Goal: Information Seeking & Learning: Learn about a topic

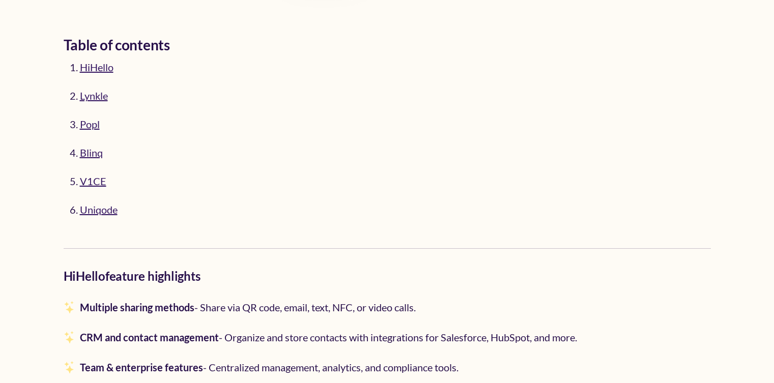
scroll to position [531, 0]
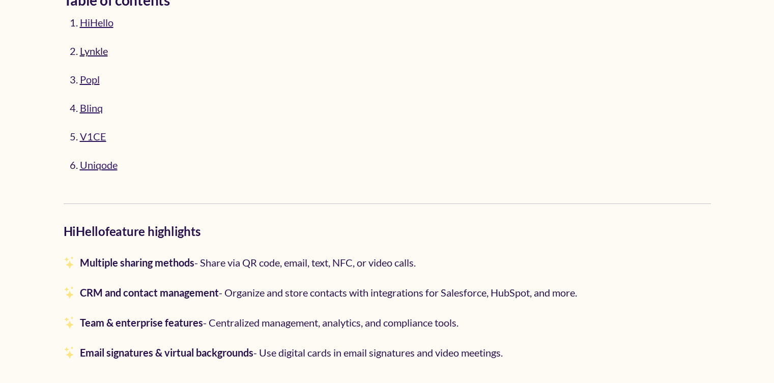
click at [87, 48] on link "Lynkle" at bounding box center [94, 51] width 28 height 12
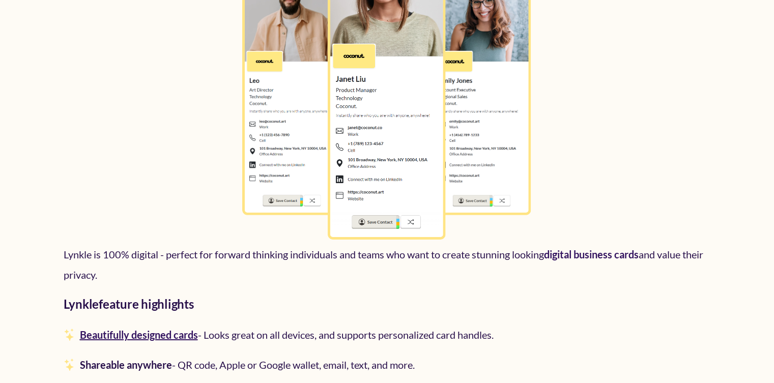
scroll to position [1936, 0]
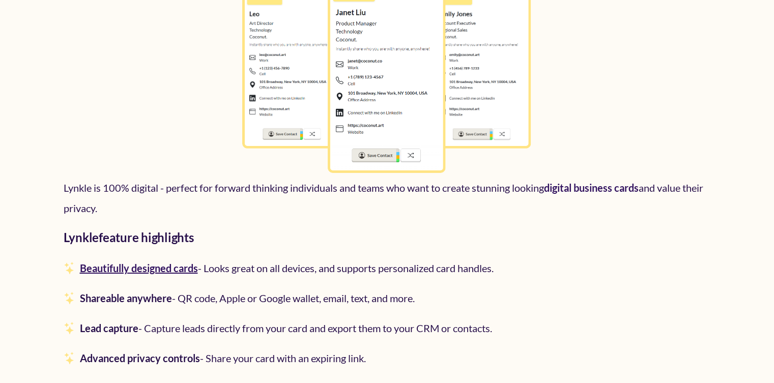
click at [120, 185] on p "Lynkle is 100% digital - perfect for forward thinking individuals and teams who…" at bounding box center [387, 197] width 647 height 41
click at [131, 268] on link "Beautifully designed cards" at bounding box center [139, 268] width 118 height 12
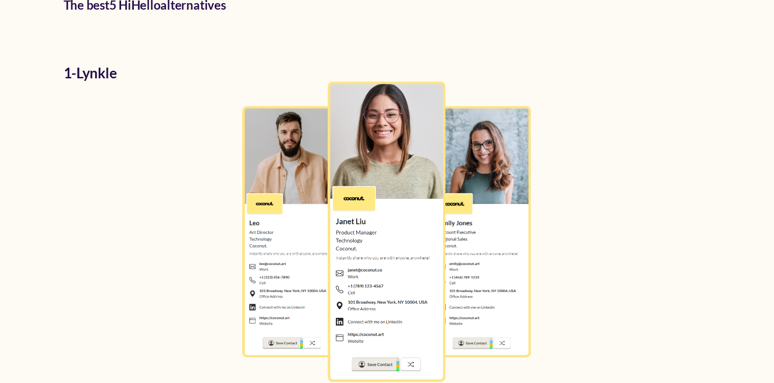
scroll to position [1677, 0]
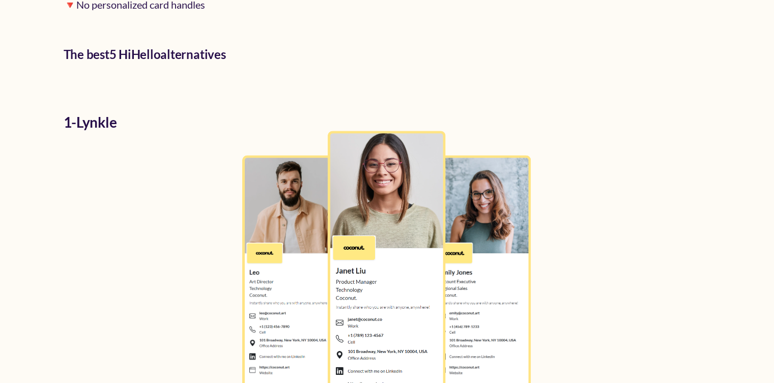
click at [104, 120] on h2 "1 - Lynkle" at bounding box center [387, 122] width 647 height 16
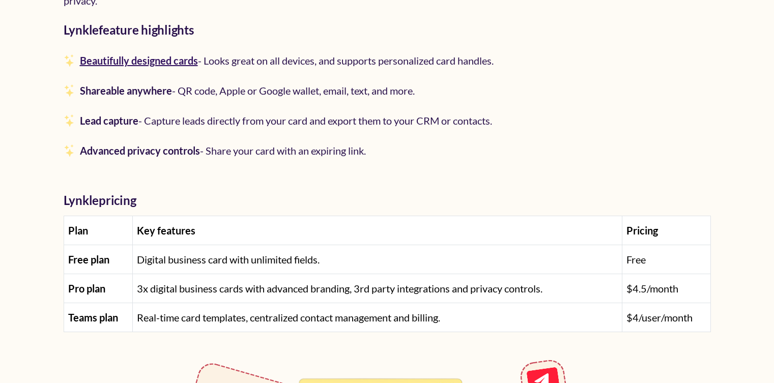
scroll to position [2143, 0]
click at [152, 313] on span "Real-time card templates, centralized contact management and billing." at bounding box center [288, 317] width 303 height 12
click at [146, 253] on span "Digital business card with unlimited fields." at bounding box center [228, 259] width 183 height 12
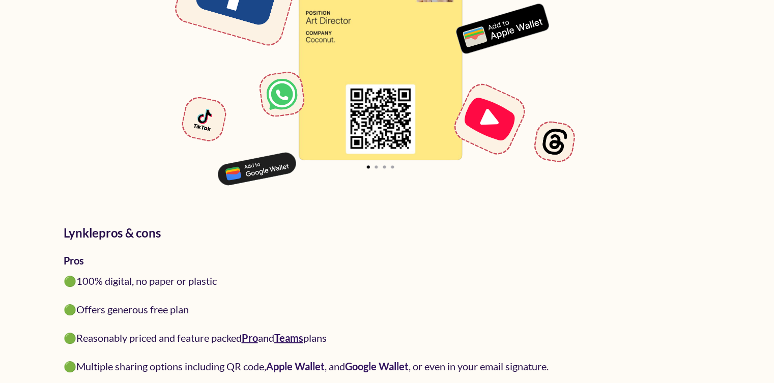
scroll to position [2719, 0]
